Goal: Learn about a topic

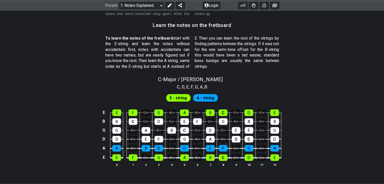
scroll to position [446, 0]
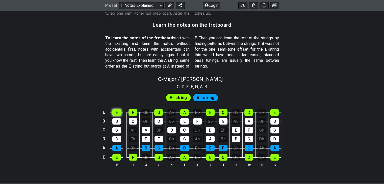
click at [116, 112] on div "E" at bounding box center [116, 112] width 9 height 7
click at [132, 113] on div "F" at bounding box center [133, 112] width 9 height 7
click at [118, 111] on div "E" at bounding box center [116, 112] width 9 height 7
click at [134, 112] on div "F" at bounding box center [133, 112] width 9 height 7
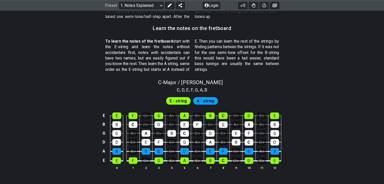
scroll to position [442, 0]
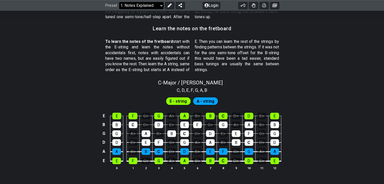
click at [136, 8] on select "Welcome to #fretflip! Initial Preset Custom Preset Minor Pentatonic Major Penta…" at bounding box center [141, 5] width 44 height 7
click at [119, 2] on select "Welcome to #fretflip! Initial Preset Custom Preset Minor Pentatonic Major Penta…" at bounding box center [141, 5] width 44 height 7
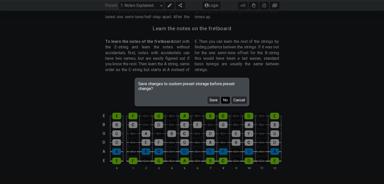
click at [224, 98] on button "No" at bounding box center [225, 100] width 9 height 7
select select "/scale-degrees-and-intervals"
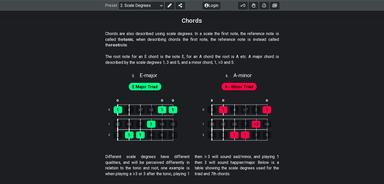
scroll to position [829, 0]
